Goal: Information Seeking & Learning: Learn about a topic

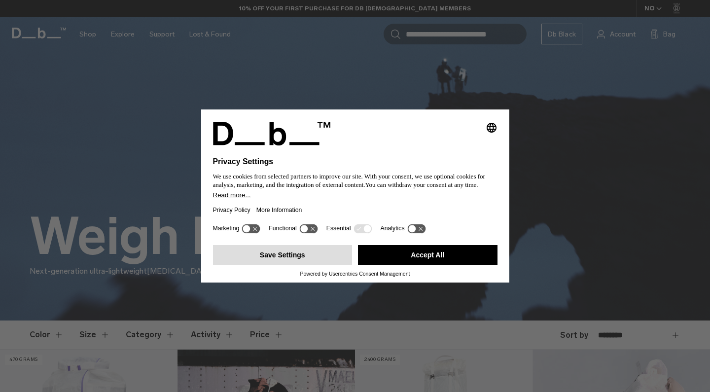
click at [315, 253] on button "Save Settings" at bounding box center [283, 255] width 140 height 20
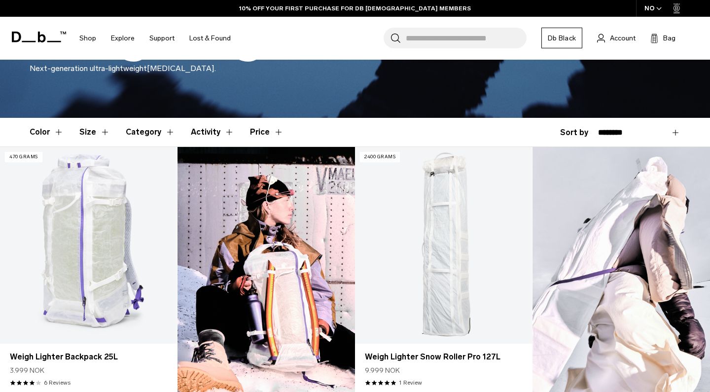
scroll to position [216, 0]
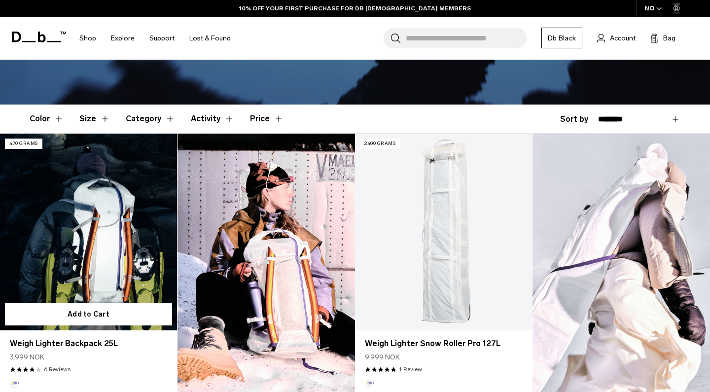
click at [82, 244] on link "Weigh Lighter Backpack 25L" at bounding box center [88, 232] width 177 height 197
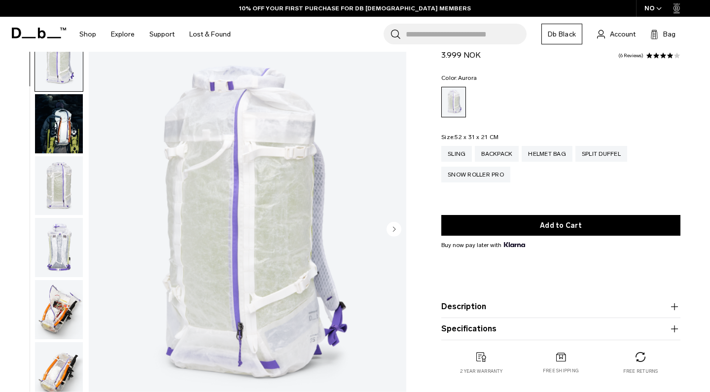
scroll to position [35, 0]
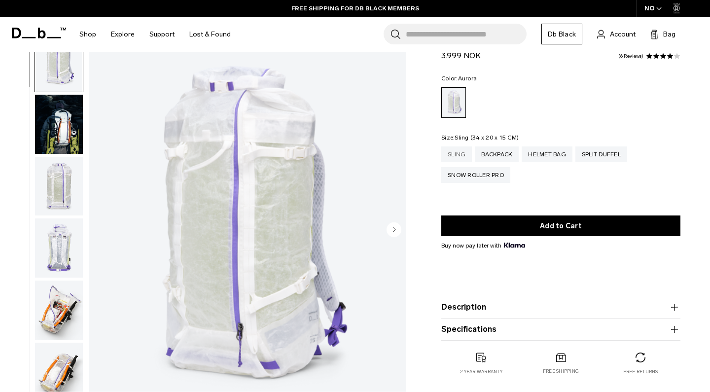
click at [451, 159] on div "Sling" at bounding box center [456, 154] width 31 height 16
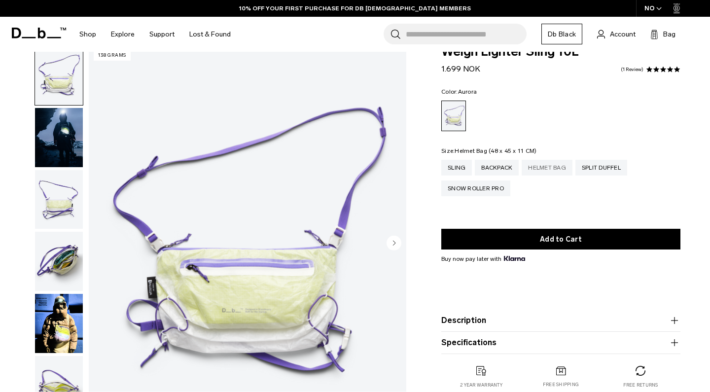
click at [547, 167] on div "Helmet Bag" at bounding box center [547, 168] width 51 height 16
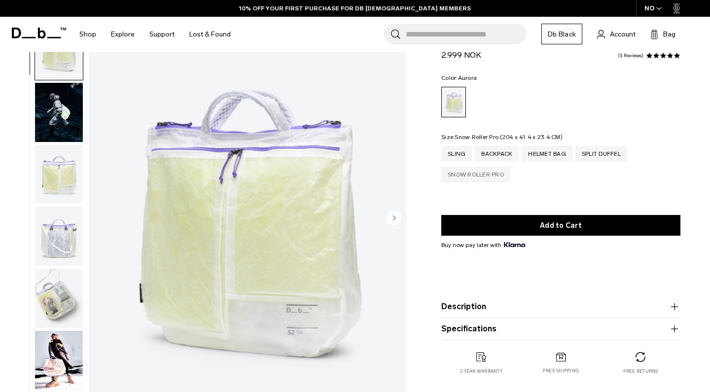
scroll to position [51, 0]
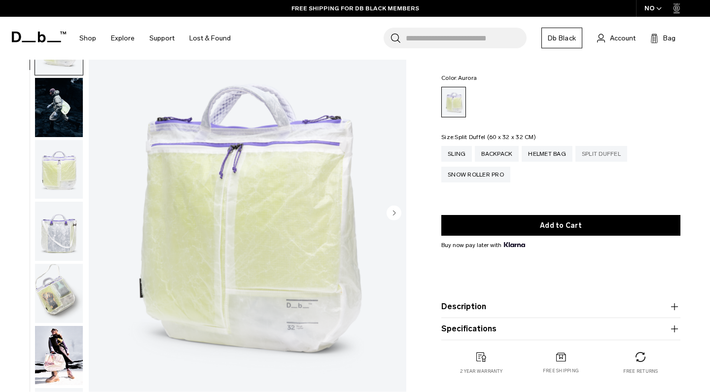
click at [601, 153] on div "Split Duffel" at bounding box center [602, 154] width 52 height 16
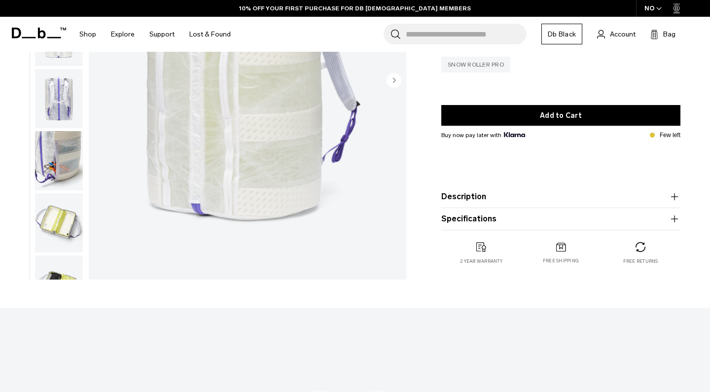
click at [479, 68] on div "Snow Roller Pro" at bounding box center [475, 65] width 69 height 16
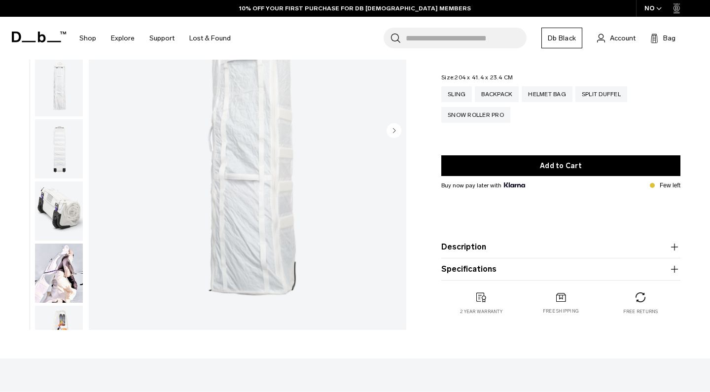
click at [397, 129] on circle "Next slide" at bounding box center [394, 130] width 15 height 15
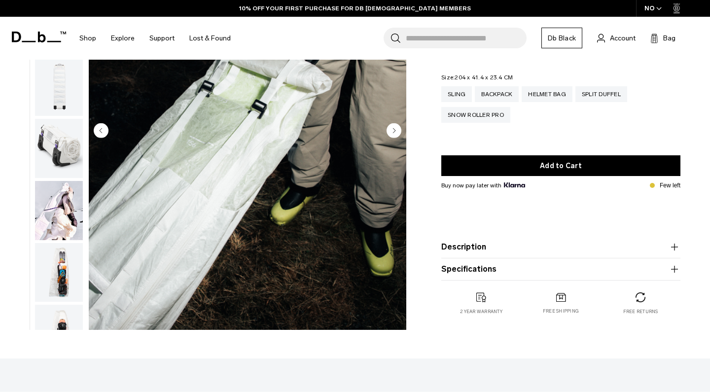
click at [397, 129] on circle "Next slide" at bounding box center [394, 130] width 15 height 15
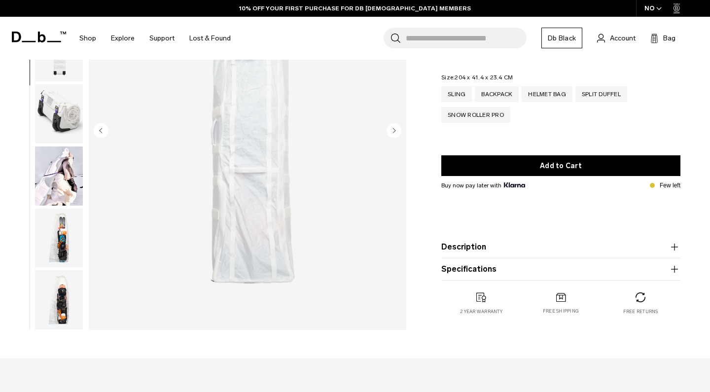
click at [397, 129] on circle "Next slide" at bounding box center [394, 130] width 15 height 15
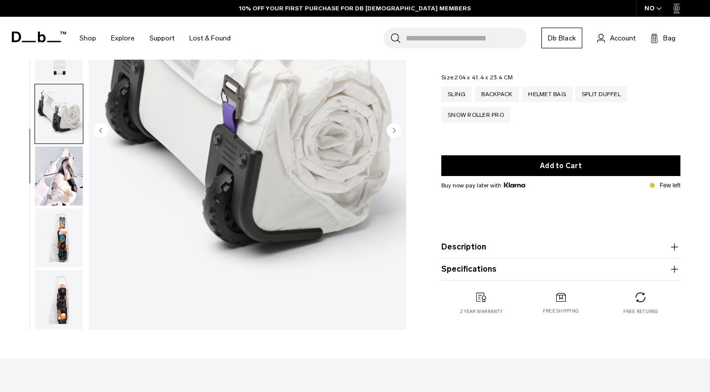
click at [397, 129] on circle "Next slide" at bounding box center [394, 130] width 15 height 15
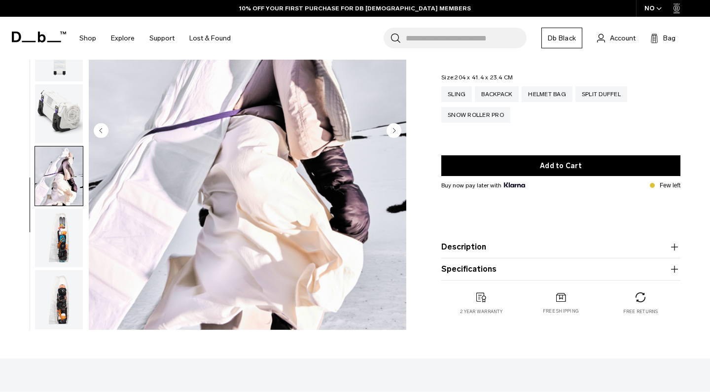
click at [397, 129] on circle "Next slide" at bounding box center [394, 130] width 15 height 15
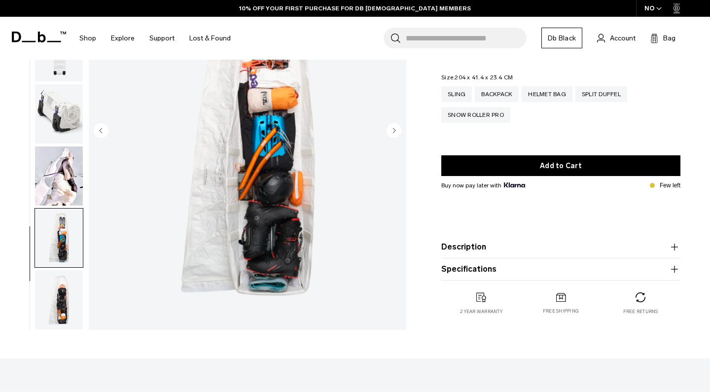
click at [397, 129] on circle "Next slide" at bounding box center [394, 130] width 15 height 15
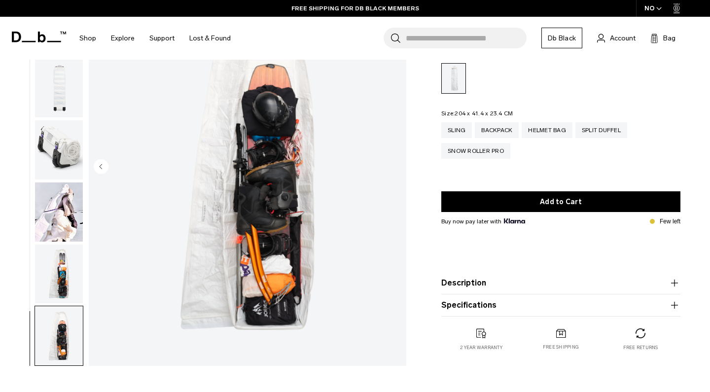
scroll to position [87, 0]
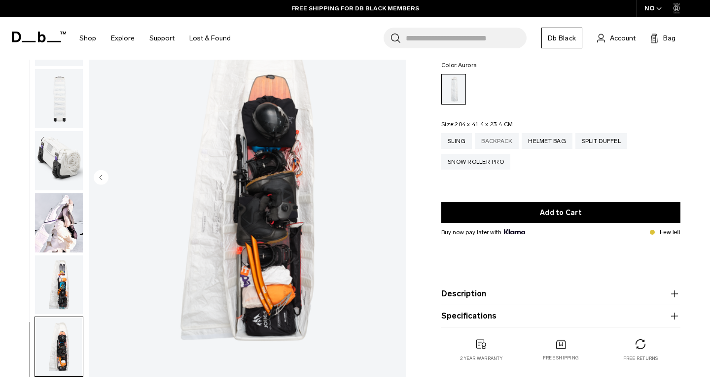
click at [490, 145] on div "Backpack" at bounding box center [497, 141] width 44 height 16
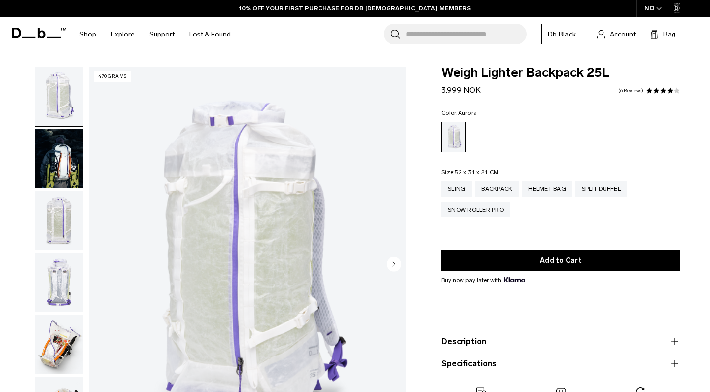
click at [64, 176] on img "button" at bounding box center [59, 158] width 48 height 59
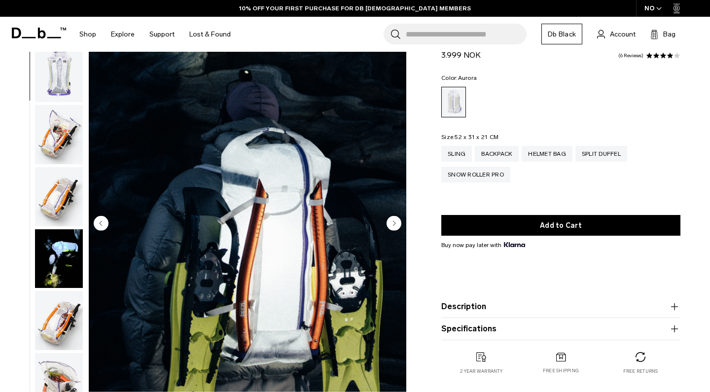
scroll to position [53, 0]
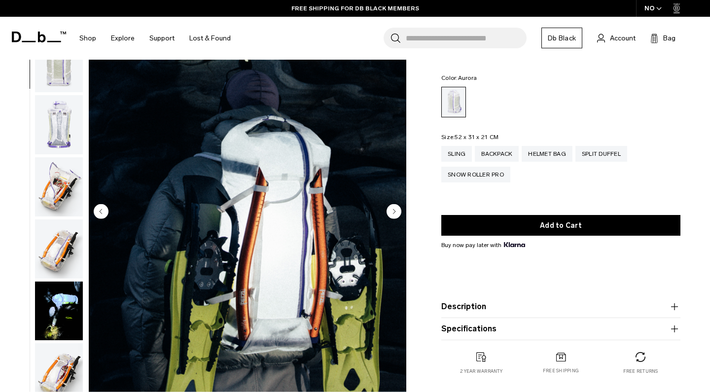
click at [61, 199] on img "button" at bounding box center [59, 186] width 48 height 59
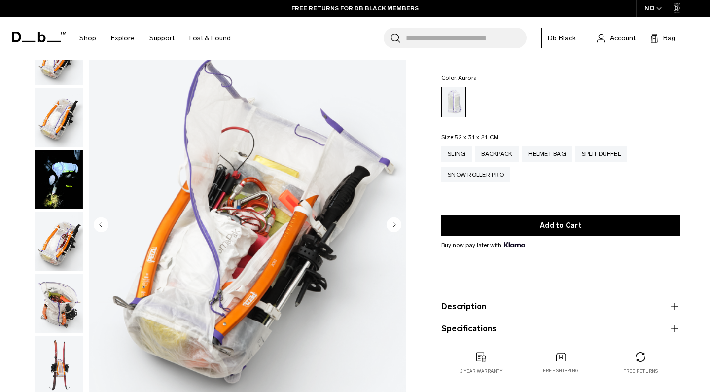
scroll to position [41, 0]
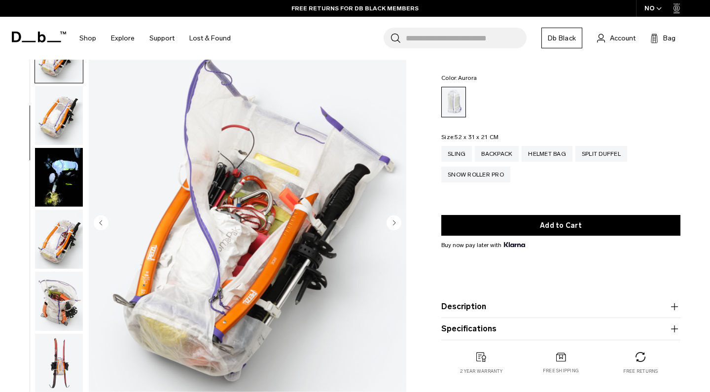
click at [62, 186] on img "button" at bounding box center [59, 177] width 48 height 59
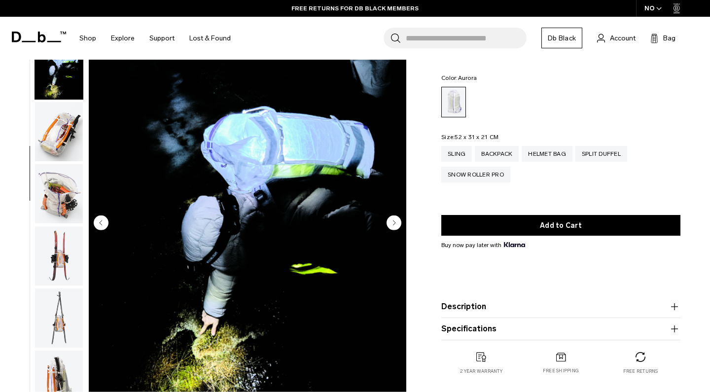
scroll to position [375, 0]
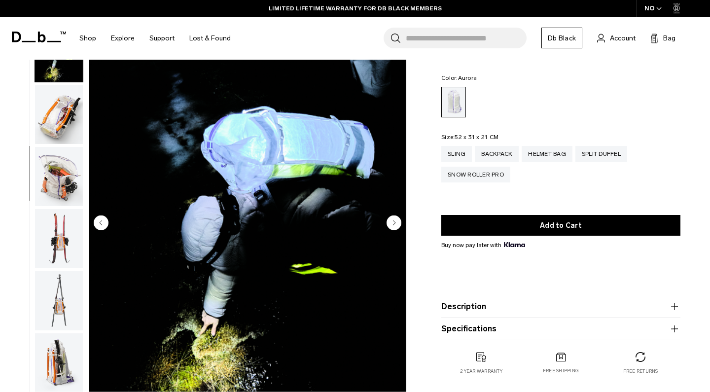
click at [61, 177] on img "button" at bounding box center [59, 176] width 48 height 59
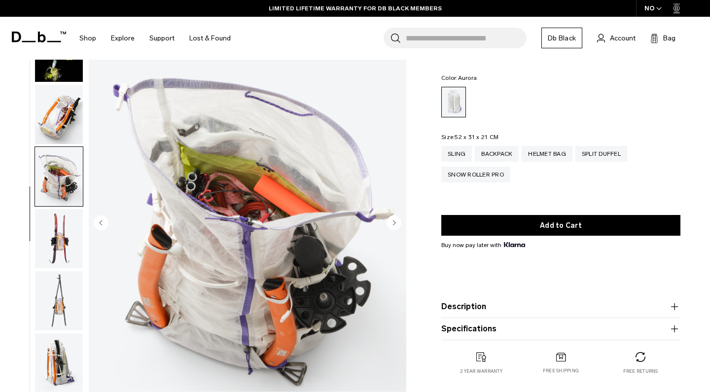
scroll to position [500, 0]
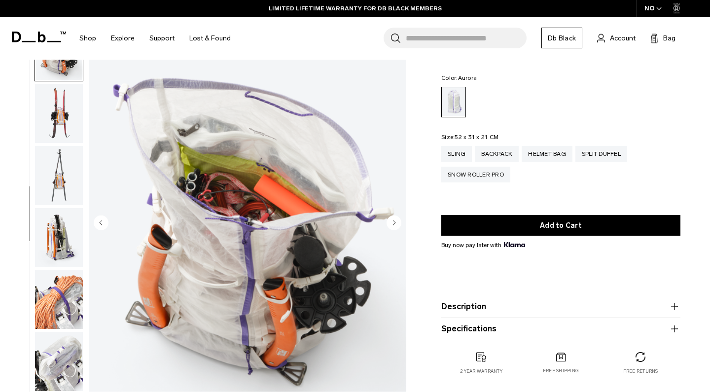
click at [61, 177] on img "button" at bounding box center [59, 175] width 48 height 59
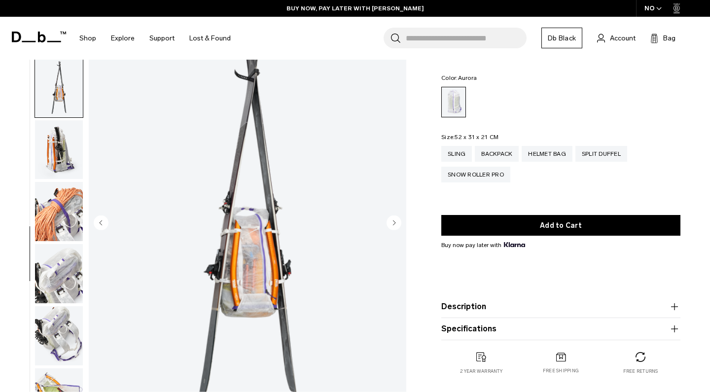
scroll to position [587, 0]
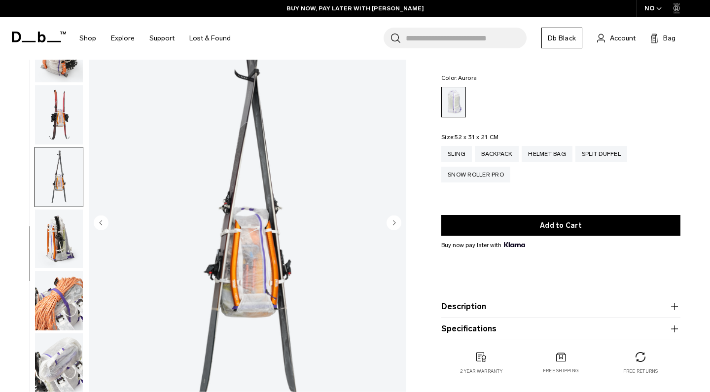
click at [58, 138] on img "button" at bounding box center [59, 114] width 48 height 59
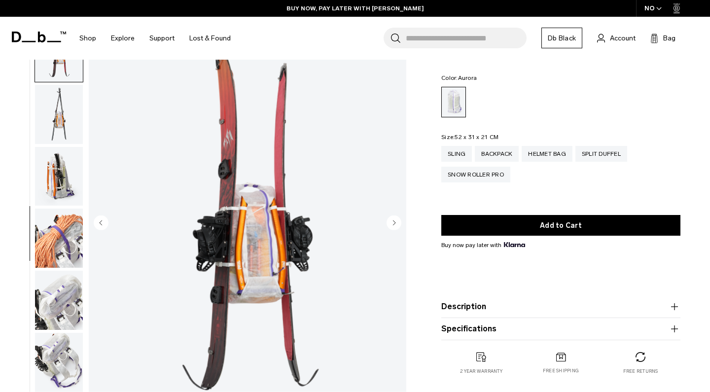
scroll to position [562, 0]
click at [56, 129] on img "button" at bounding box center [59, 113] width 48 height 59
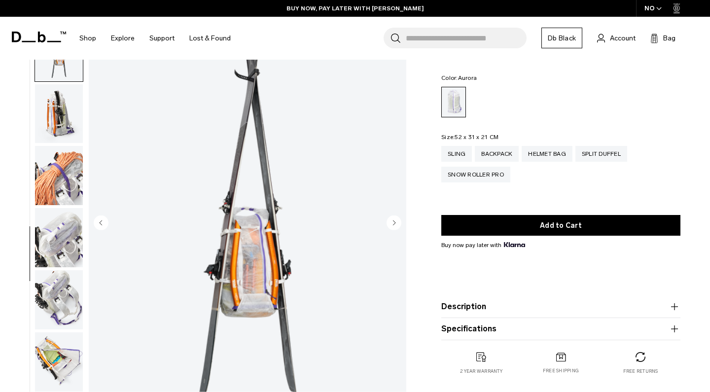
scroll to position [625, 0]
click at [59, 132] on img "button" at bounding box center [59, 112] width 48 height 59
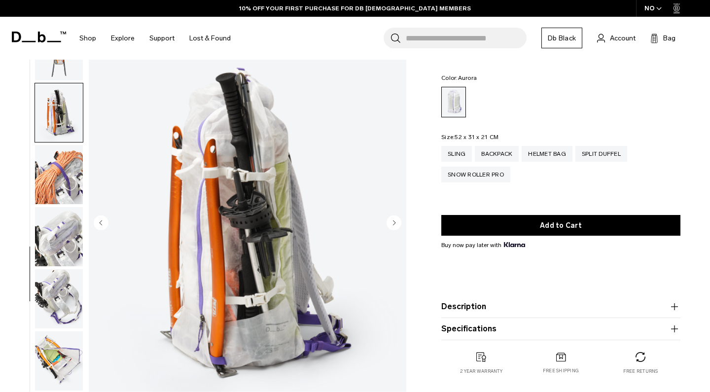
scroll to position [688, 0]
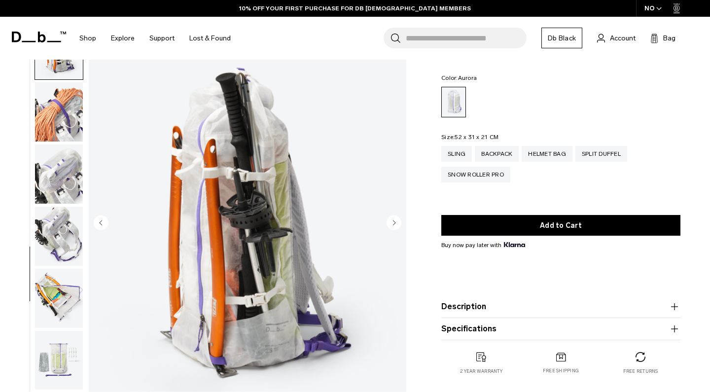
click at [57, 133] on img "button" at bounding box center [59, 111] width 48 height 59
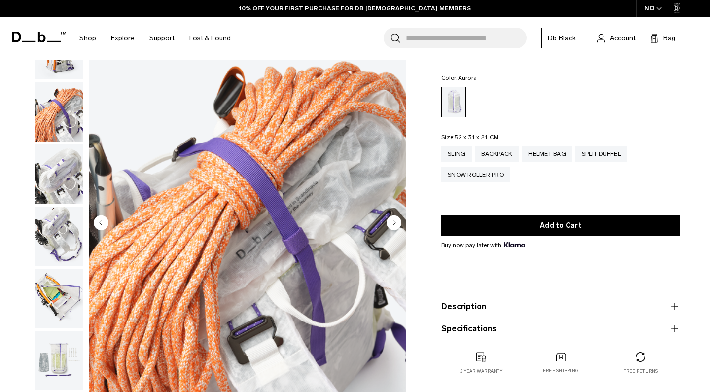
scroll to position [726, 0]
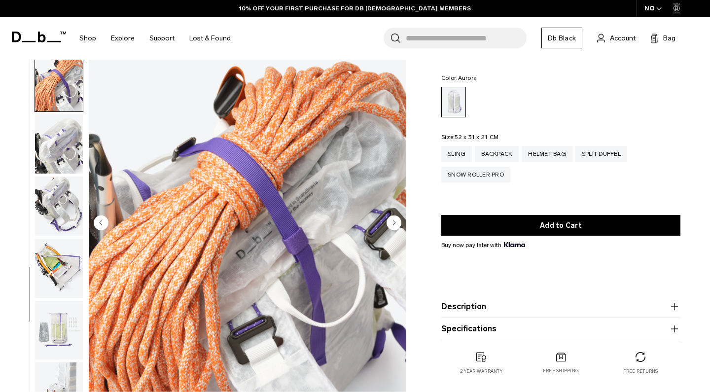
click at [57, 133] on img "button" at bounding box center [59, 143] width 48 height 59
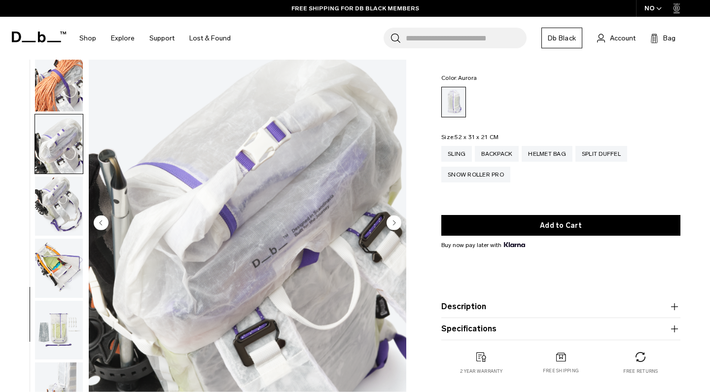
click at [64, 182] on img "button" at bounding box center [59, 206] width 48 height 59
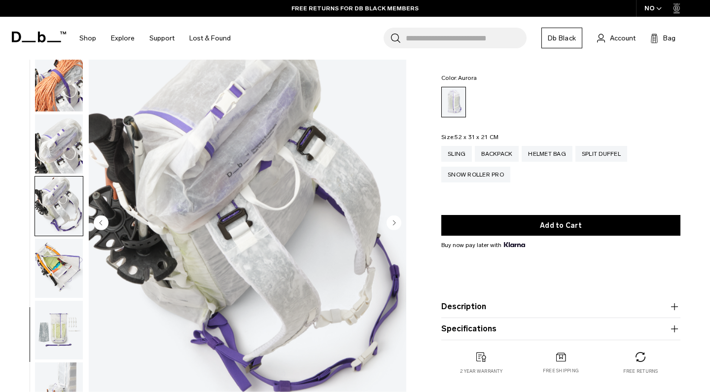
click at [61, 247] on img "button" at bounding box center [59, 268] width 48 height 59
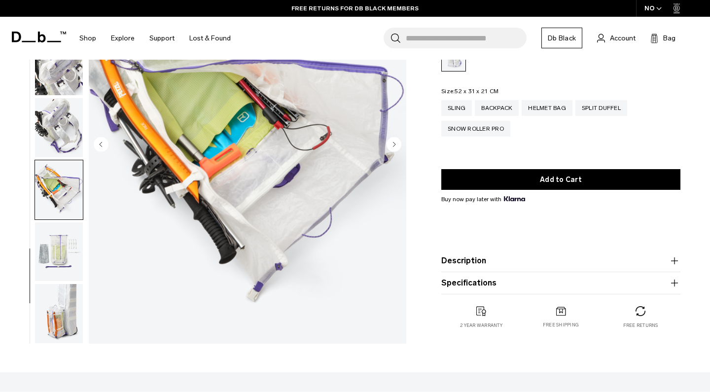
scroll to position [124, 0]
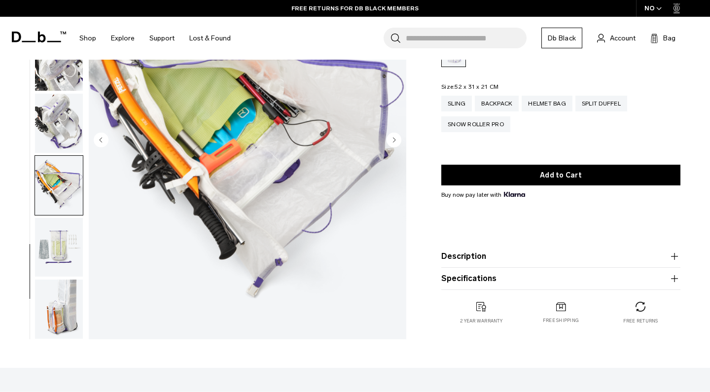
click at [60, 252] on img "button" at bounding box center [59, 247] width 48 height 59
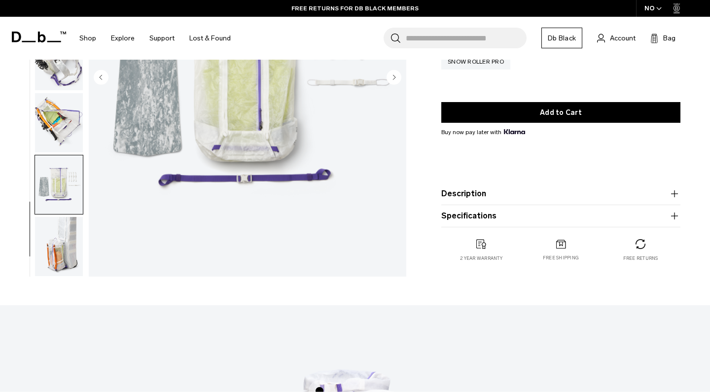
scroll to position [207, 0]
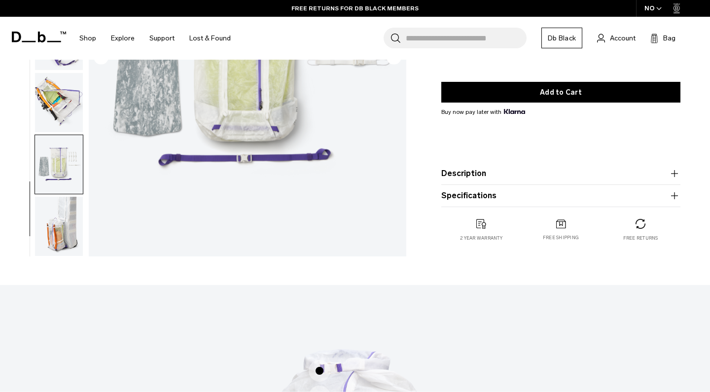
click at [61, 243] on img "button" at bounding box center [59, 226] width 48 height 59
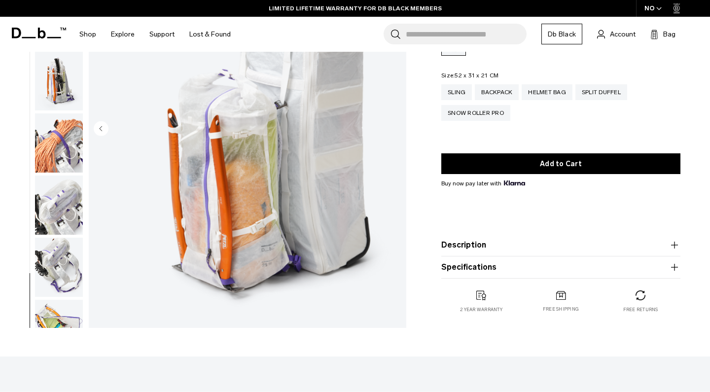
scroll to position [145, 0]
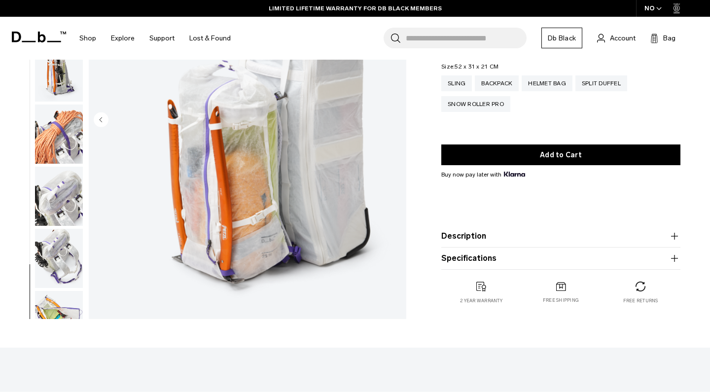
click at [677, 236] on icon "button" at bounding box center [675, 236] width 12 height 12
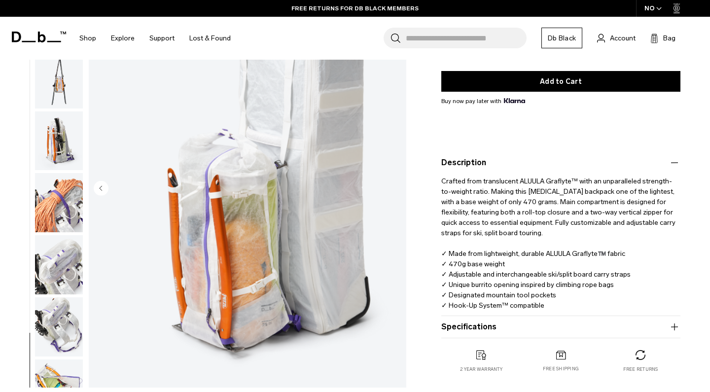
scroll to position [183, 0]
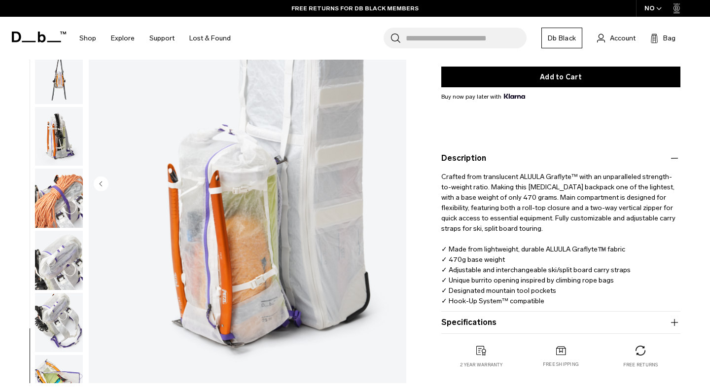
click at [672, 325] on icon "button" at bounding box center [675, 323] width 12 height 12
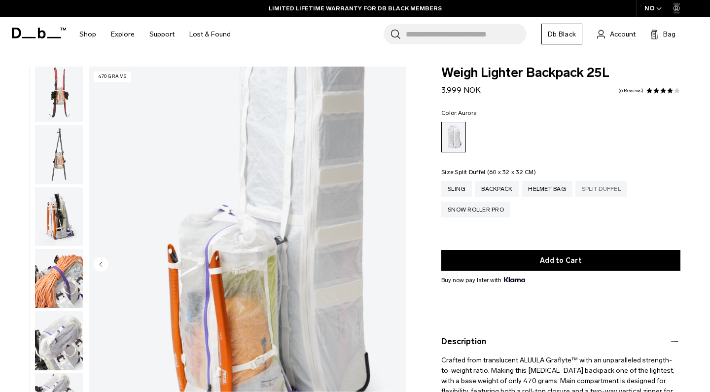
scroll to position [0, 0]
